Goal: Browse casually: Explore the website without a specific task or goal

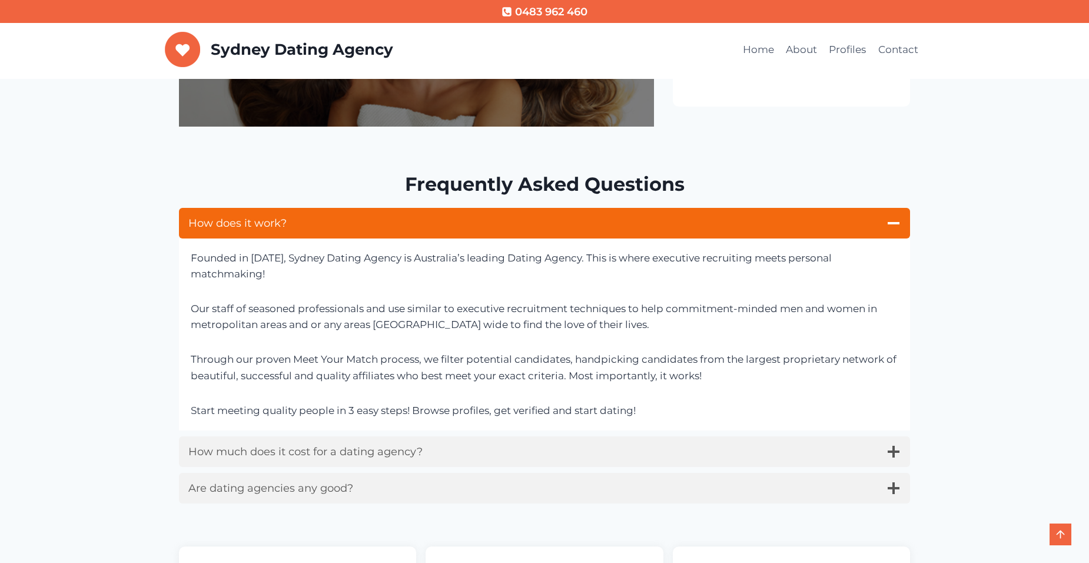
scroll to position [588, 0]
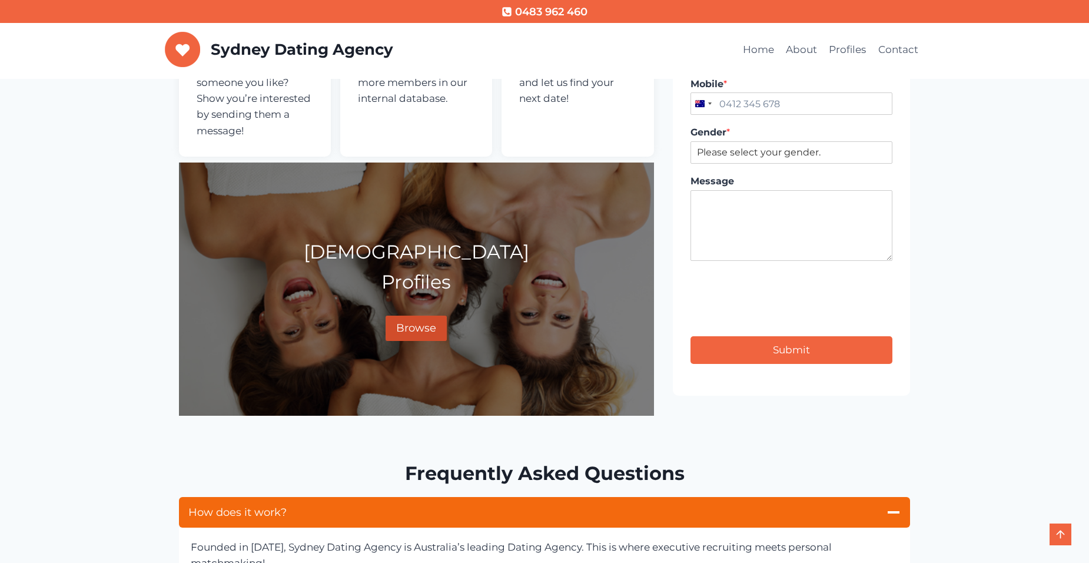
click at [402, 321] on span "Browse" at bounding box center [416, 327] width 40 height 13
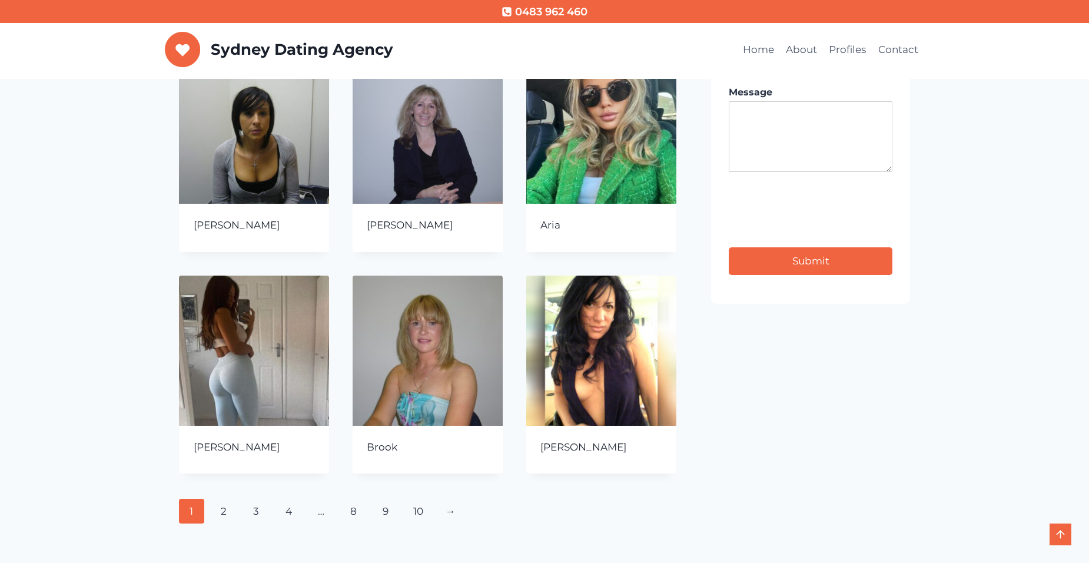
scroll to position [450, 0]
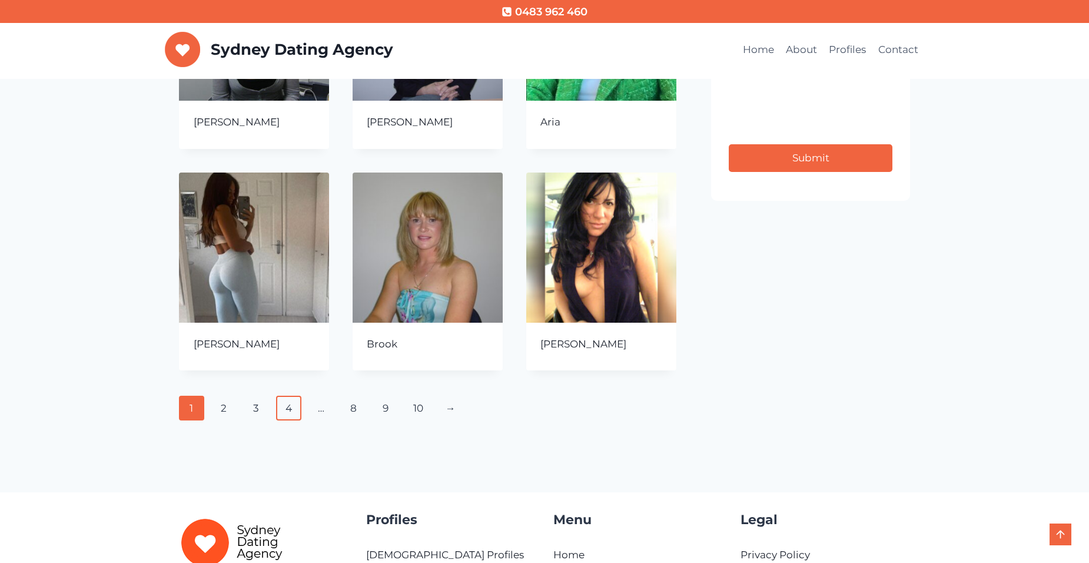
click at [289, 411] on link "4" at bounding box center [288, 407] width 25 height 25
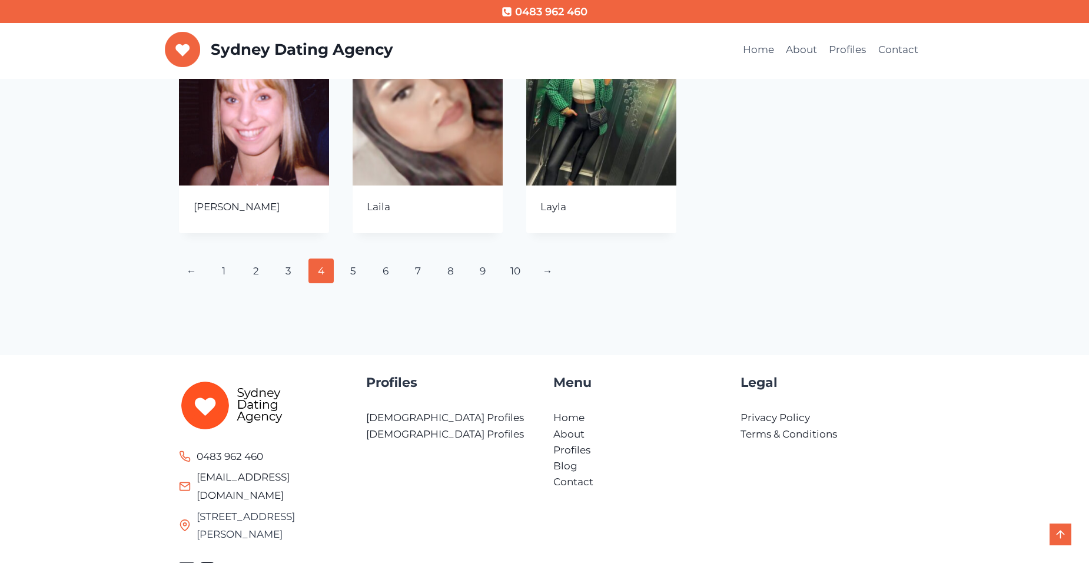
scroll to position [626, 0]
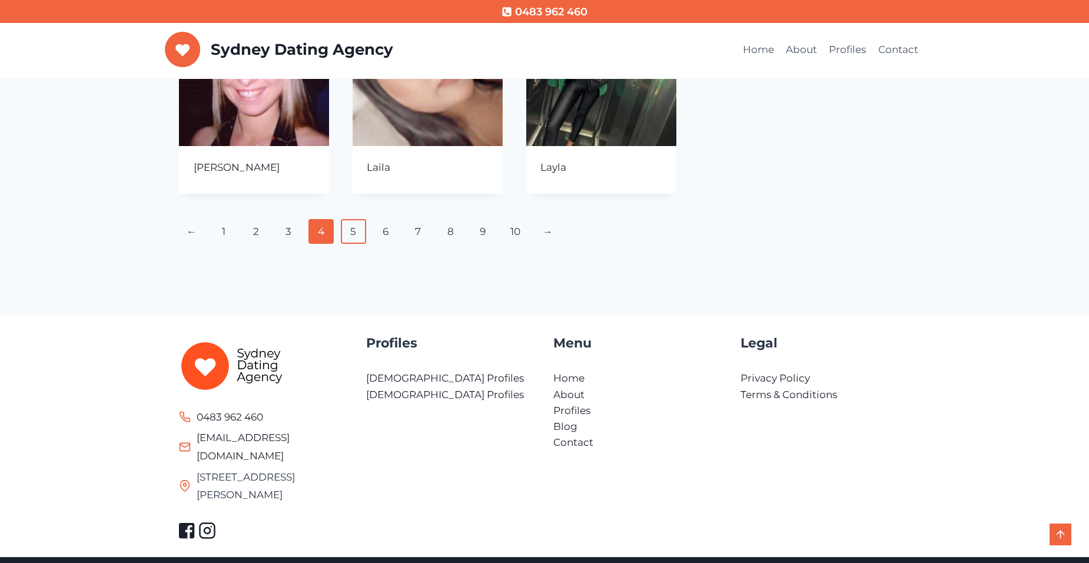
click at [350, 239] on link "5" at bounding box center [353, 231] width 25 height 25
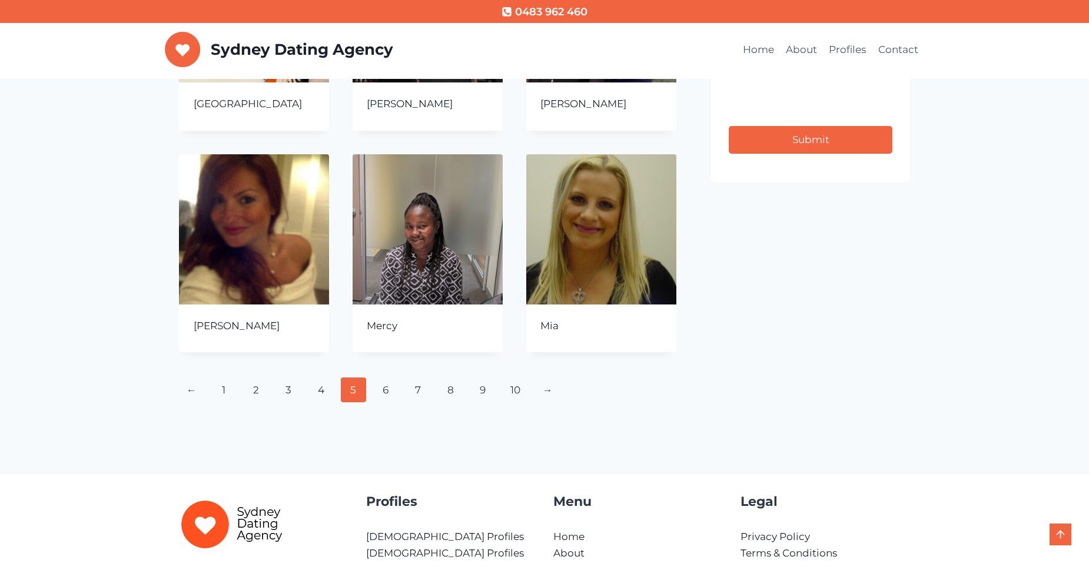
scroll to position [471, 0]
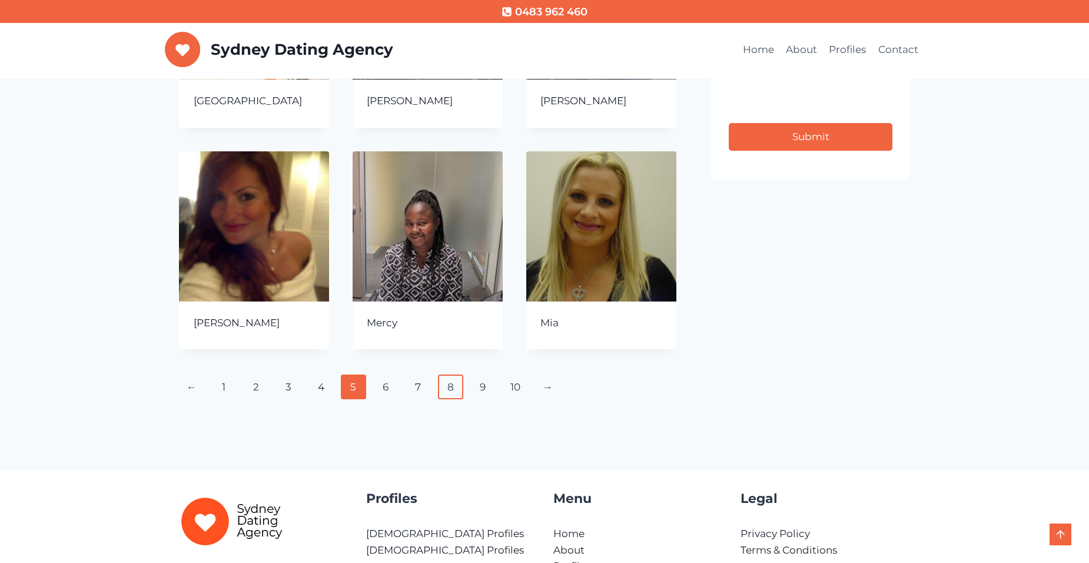
click at [446, 391] on link "8" at bounding box center [450, 386] width 25 height 25
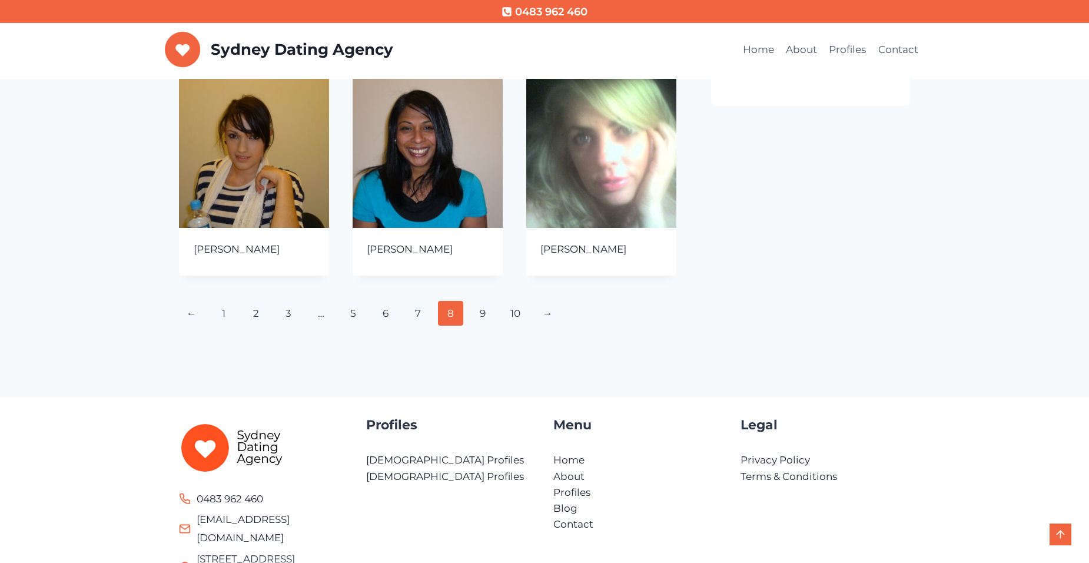
scroll to position [588, 0]
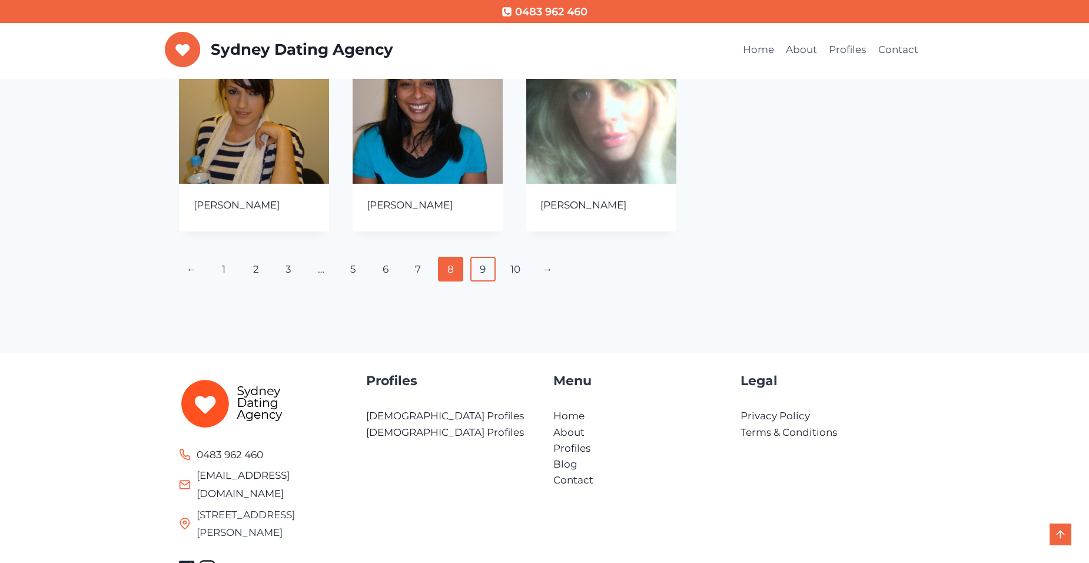
click at [484, 271] on link "9" at bounding box center [482, 269] width 25 height 25
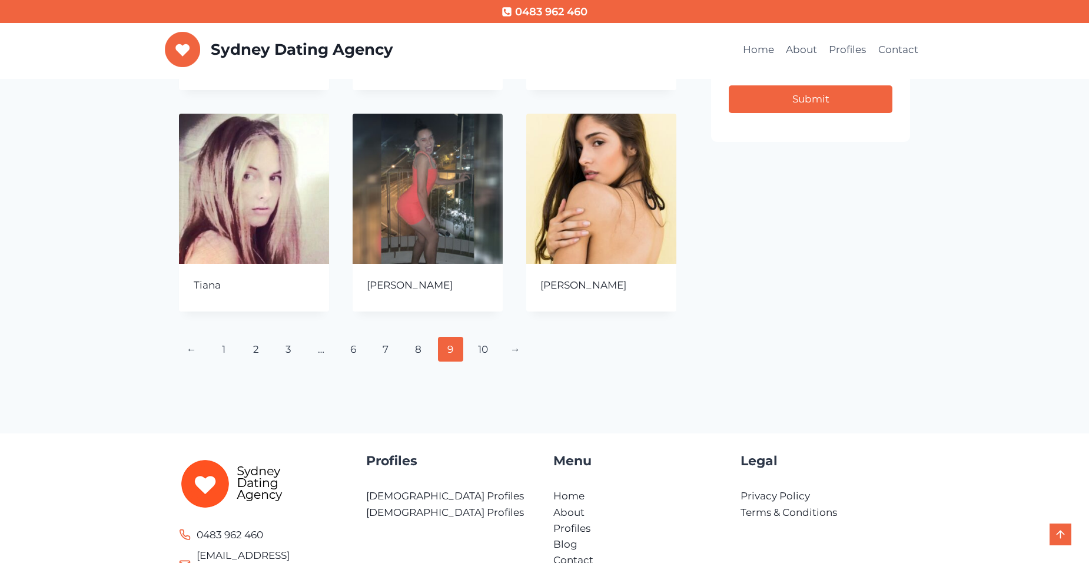
scroll to position [530, 0]
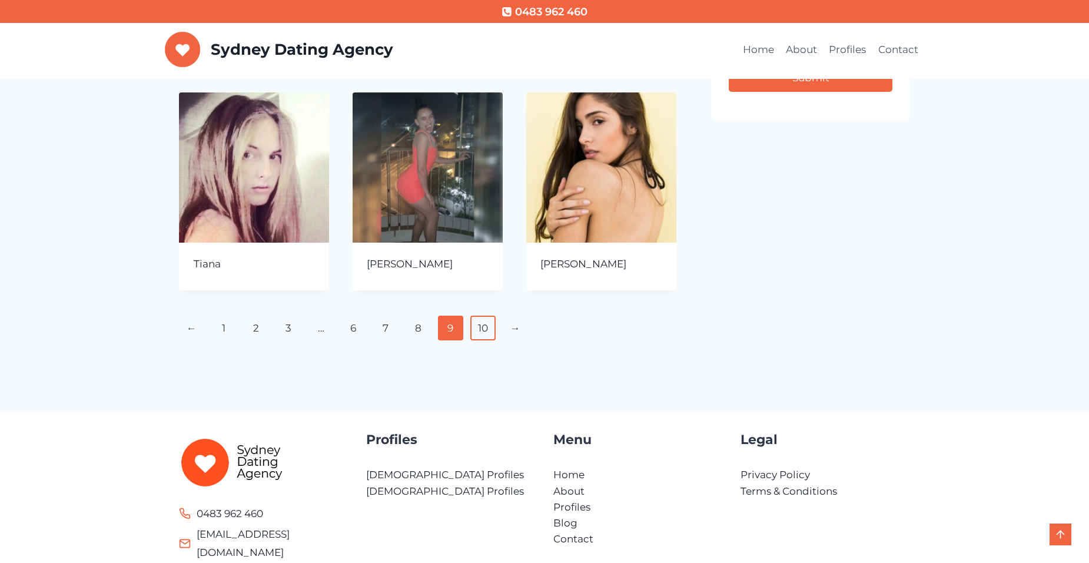
click at [482, 330] on link "10" at bounding box center [482, 327] width 25 height 25
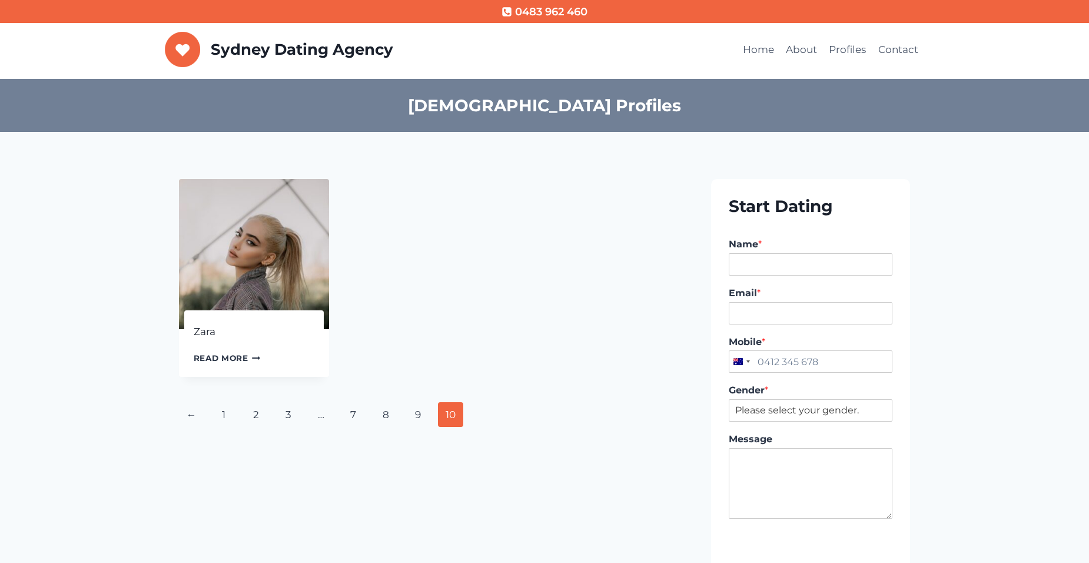
click at [248, 274] on img at bounding box center [254, 254] width 150 height 150
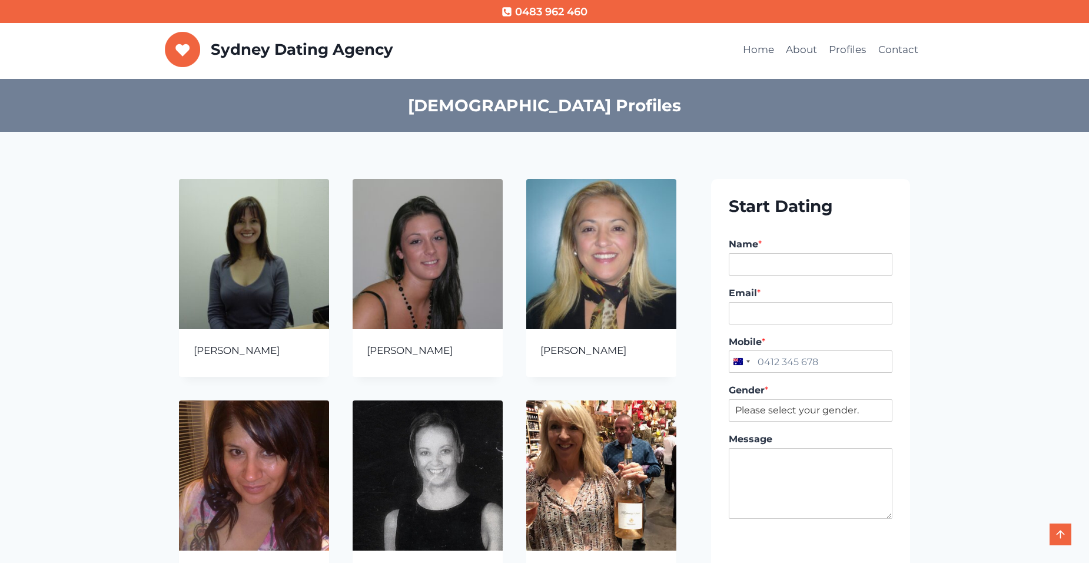
scroll to position [626, 0]
